Goal: Understand process/instructions

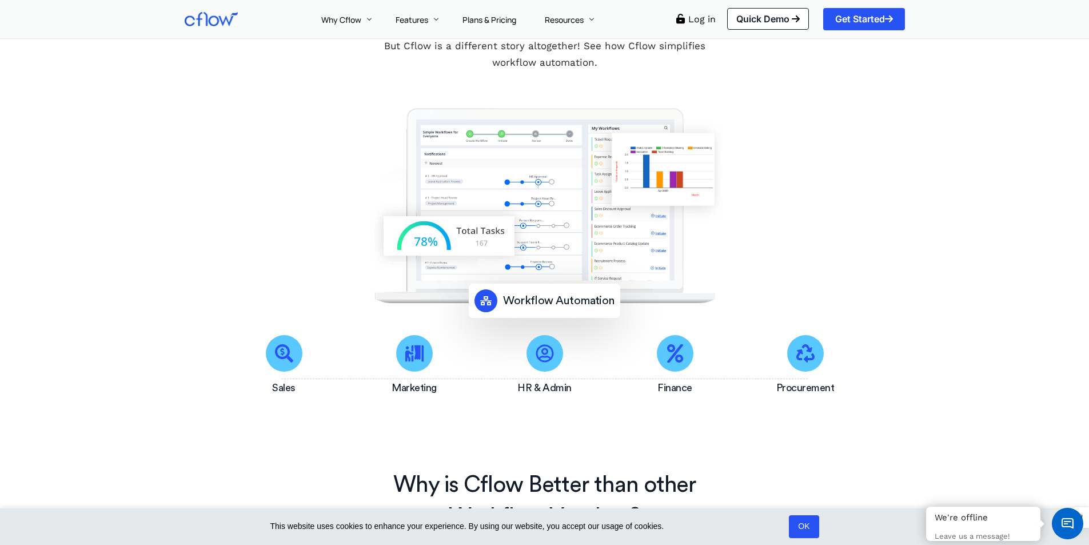
scroll to position [172, 0]
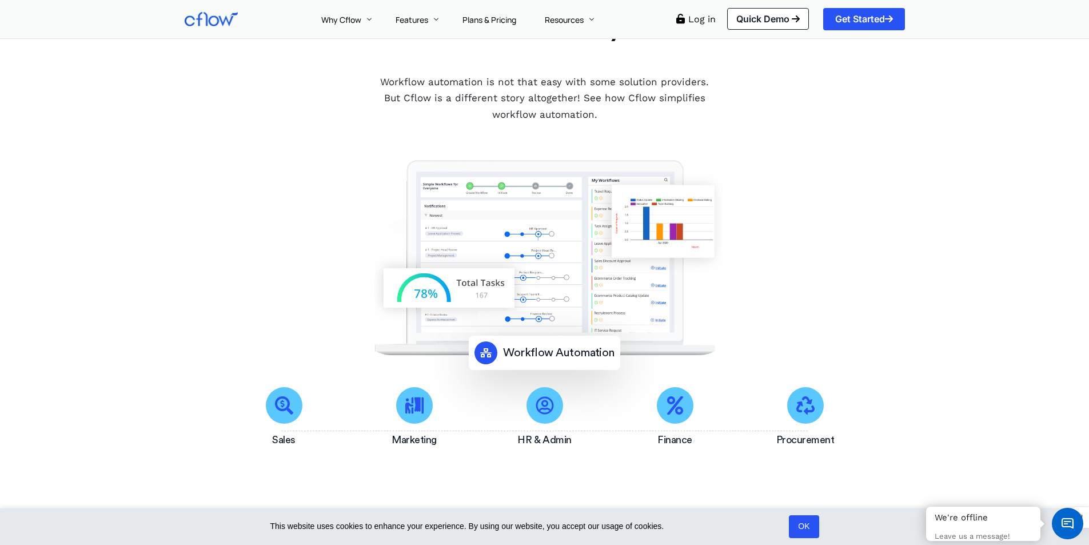
click at [405, 415] on icon at bounding box center [414, 405] width 18 height 18
drag, startPoint x: 282, startPoint y: 410, endPoint x: 429, endPoint y: 389, distance: 148.5
click at [284, 410] on icon at bounding box center [284, 405] width 18 height 18
click at [443, 389] on div at bounding box center [415, 405] width 96 height 37
click at [572, 403] on div at bounding box center [545, 405] width 96 height 37
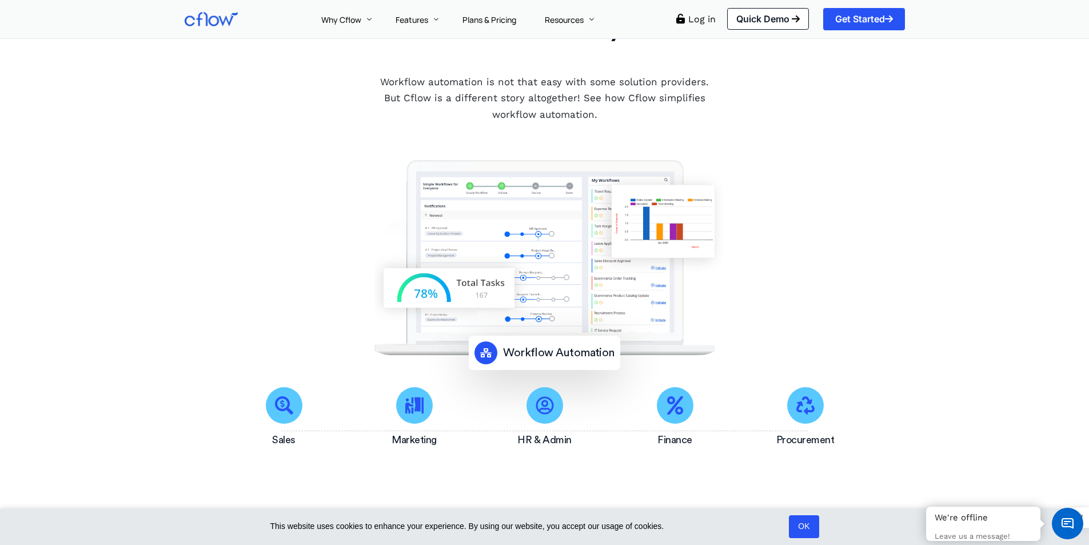
click at [681, 409] on icon at bounding box center [675, 405] width 16 height 18
click at [802, 420] on span at bounding box center [805, 405] width 37 height 37
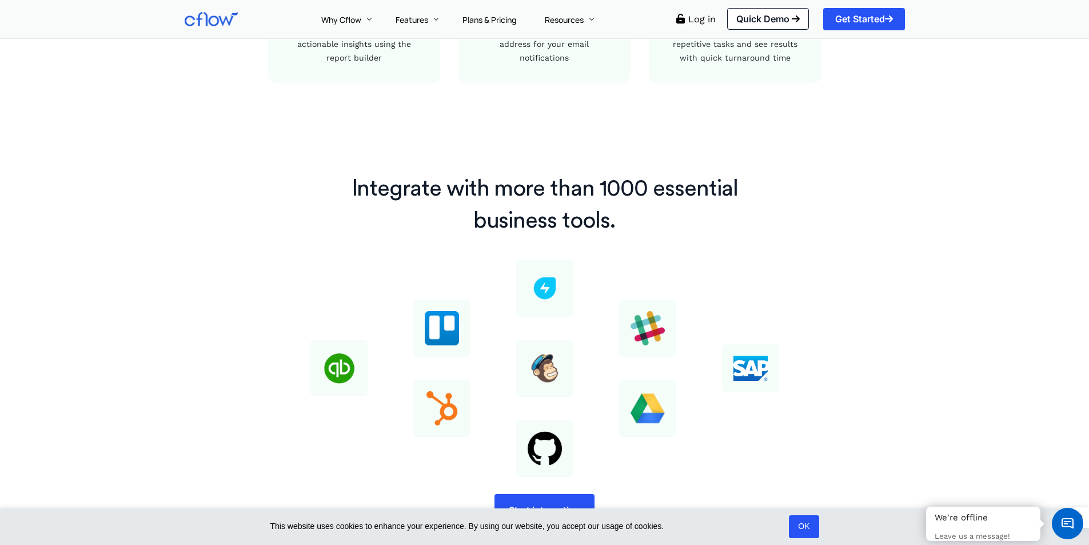
scroll to position [1086, 0]
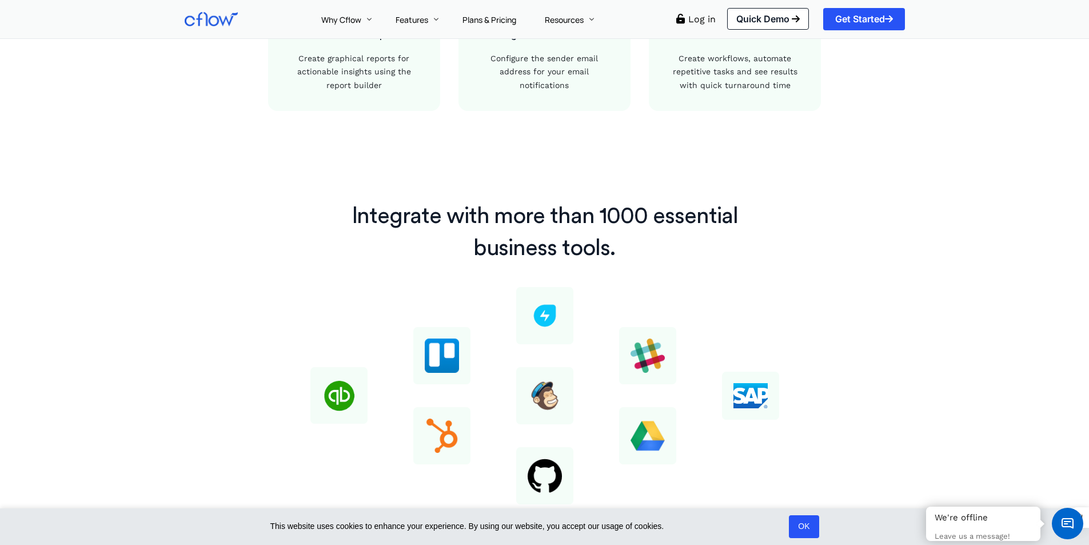
click at [452, 356] on img at bounding box center [442, 356] width 34 height 34
click at [548, 397] on img at bounding box center [545, 396] width 34 height 34
click at [755, 391] on img at bounding box center [751, 395] width 34 height 25
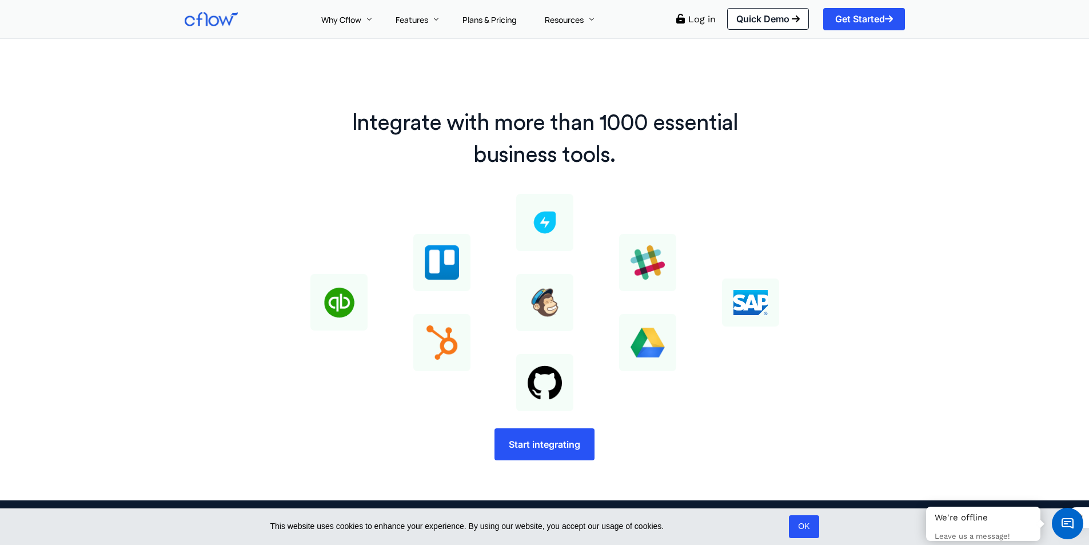
scroll to position [1258, 0]
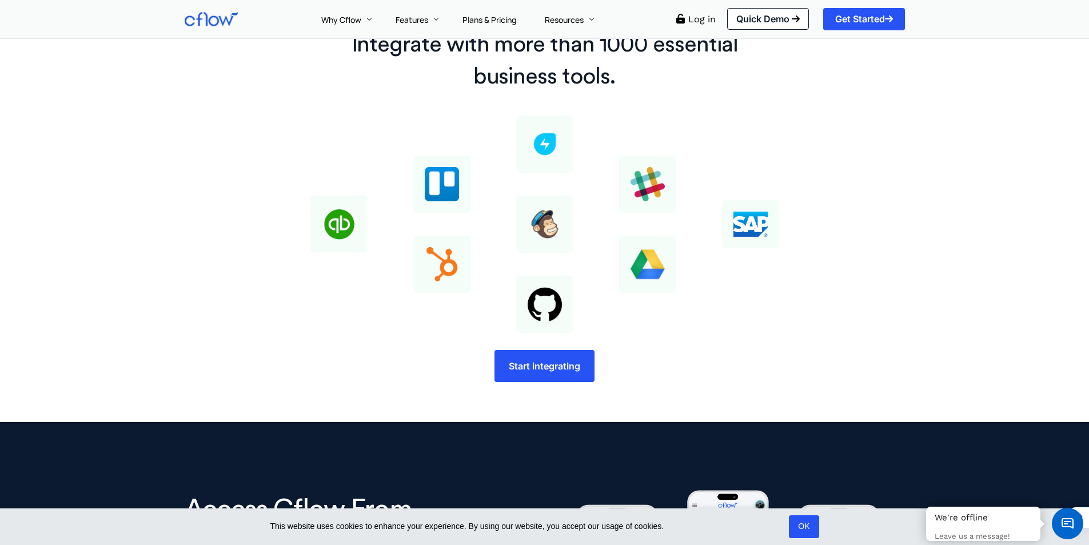
click at [555, 375] on link "Start integrating" at bounding box center [545, 366] width 100 height 32
